Goal: Task Accomplishment & Management: Use online tool/utility

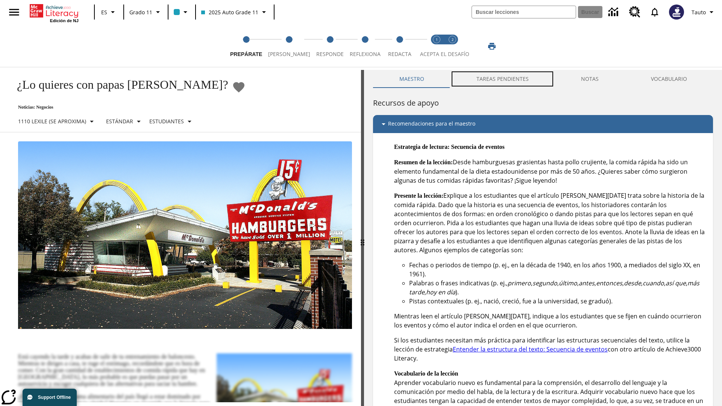
click at [503, 79] on button "TAREAS PENDIENTES" at bounding box center [502, 79] width 105 height 18
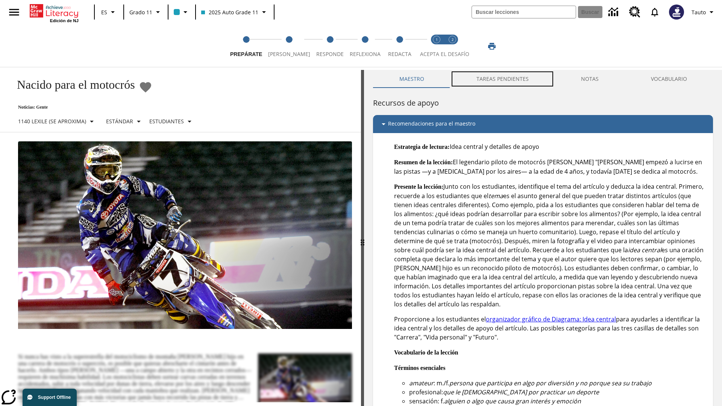
click at [503, 79] on button "TAREAS PENDIENTES" at bounding box center [502, 79] width 105 height 18
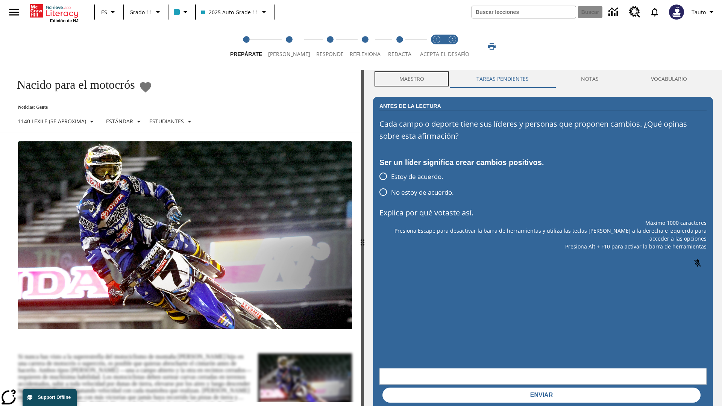
scroll to position [0, 0]
click at [412, 79] on button "Maestro" at bounding box center [411, 79] width 77 height 18
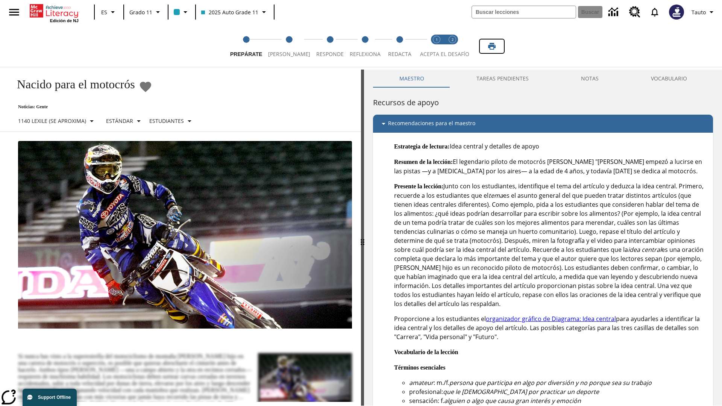
click at [492, 46] on icon "Imprimir" at bounding box center [492, 46] width 8 height 7
